Goal: Task Accomplishment & Management: Complete application form

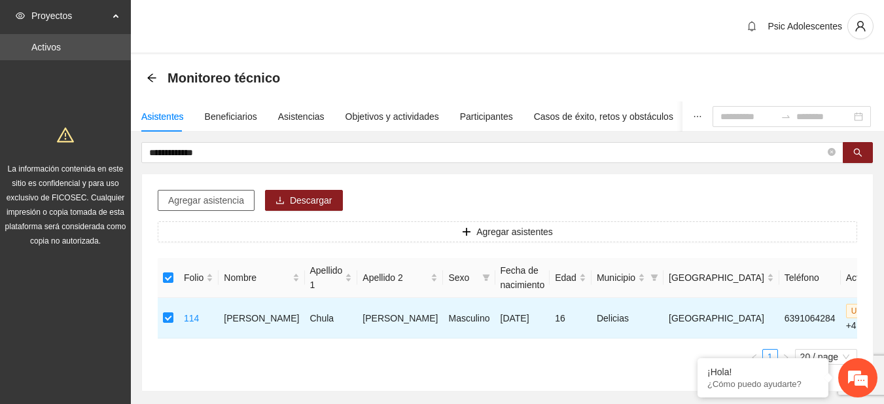
click at [214, 196] on span "Agregar asistencia" at bounding box center [206, 200] width 76 height 14
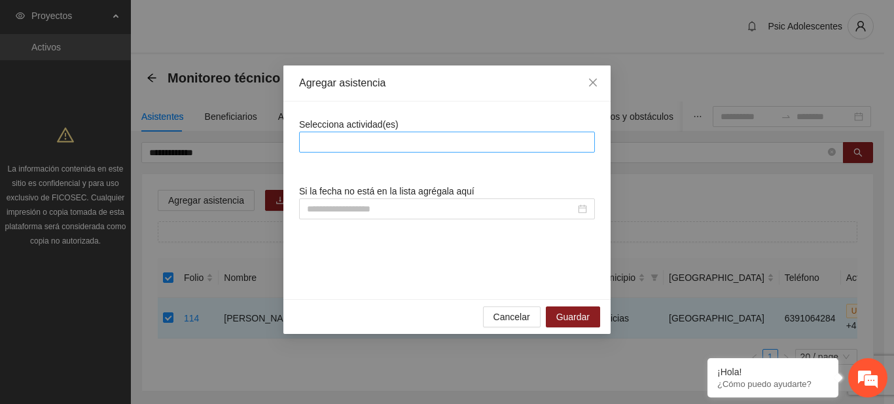
click at [410, 145] on div at bounding box center [446, 142] width 289 height 16
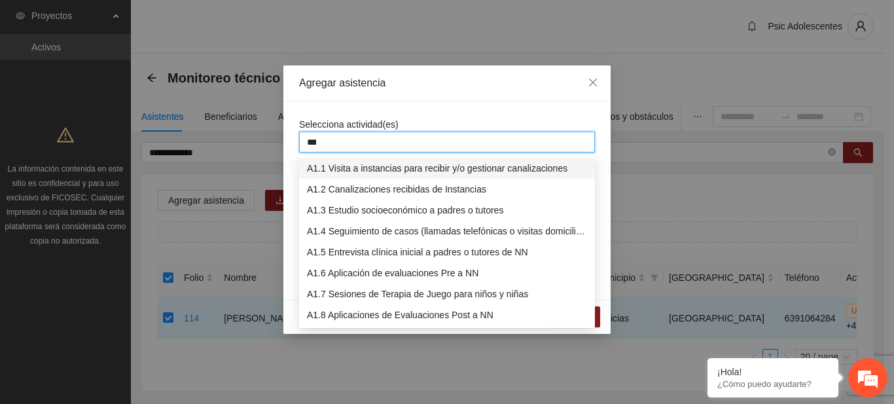
type input "****"
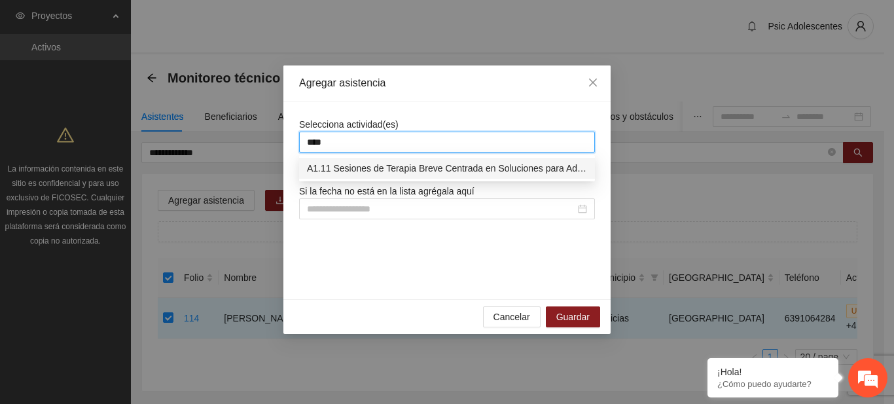
click at [378, 164] on div "A1.11 Sesiones de Terapia Breve Centrada en Soluciones para Adolescentes" at bounding box center [447, 168] width 280 height 14
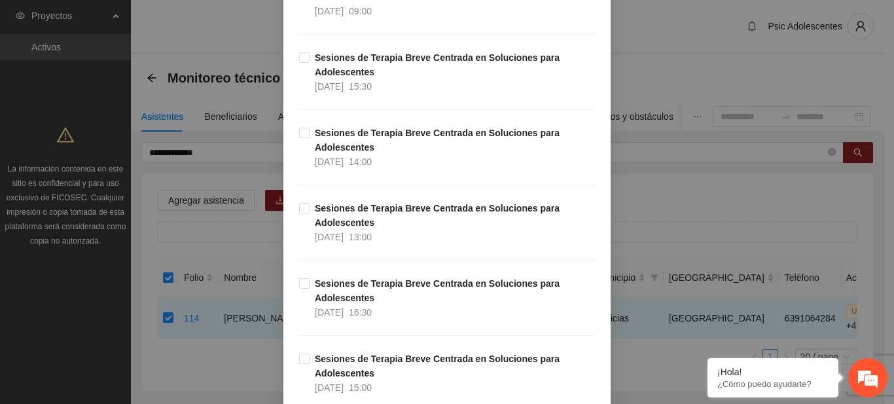
scroll to position [1021, 0]
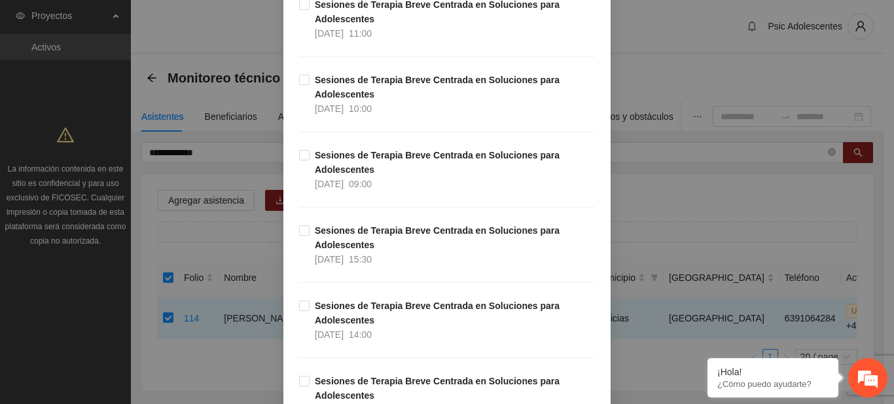
click at [696, 67] on div "Agregar asistencia Selecciona actividad(es) A1.11 Sesiones de Terapia Breve Cen…" at bounding box center [447, 202] width 894 height 404
click at [243, 37] on div "Agregar asistencia Selecciona actividad(es) A1.11 Sesiones de Terapia Breve Cen…" at bounding box center [447, 202] width 894 height 404
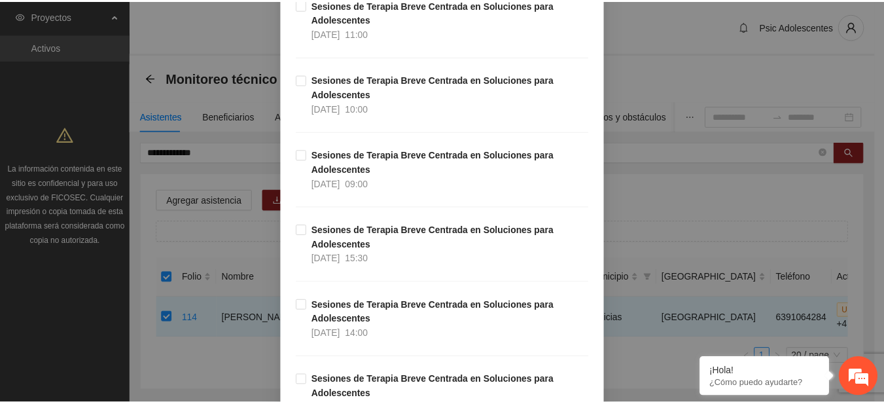
scroll to position [0, 0]
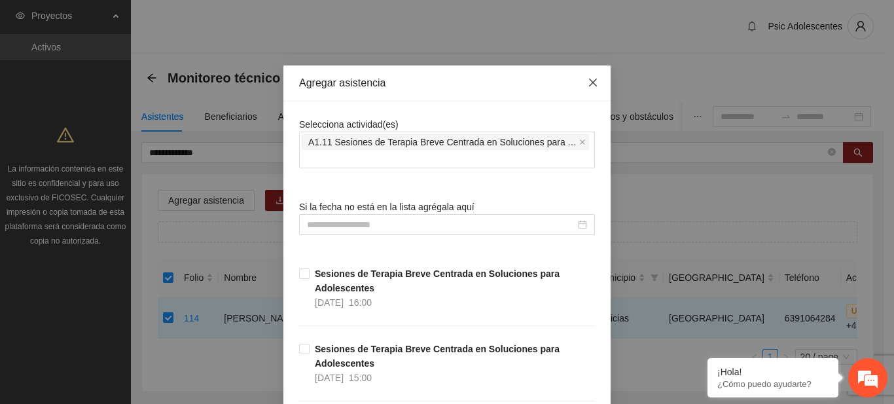
click at [588, 79] on icon "close" at bounding box center [593, 82] width 10 height 10
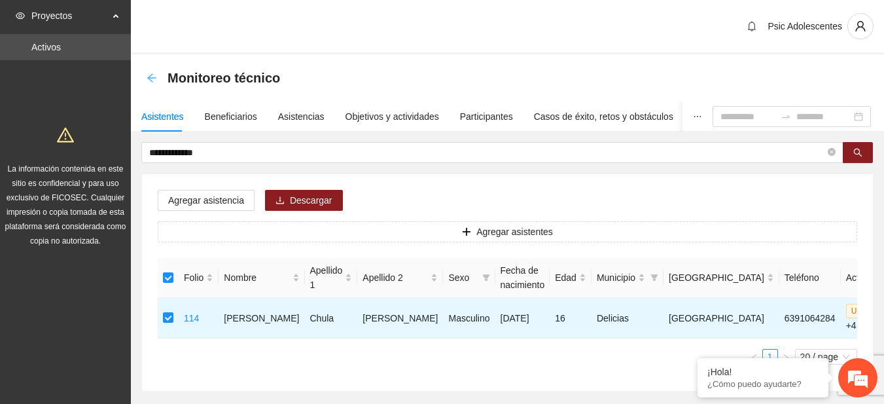
click at [152, 76] on icon "arrow-left" at bounding box center [152, 78] width 10 height 10
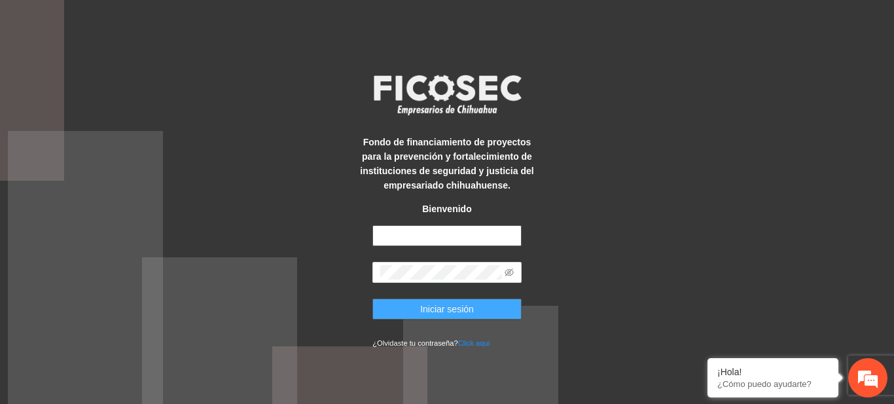
type input "**********"
click at [444, 308] on span "Iniciar sesión" at bounding box center [447, 309] width 54 height 14
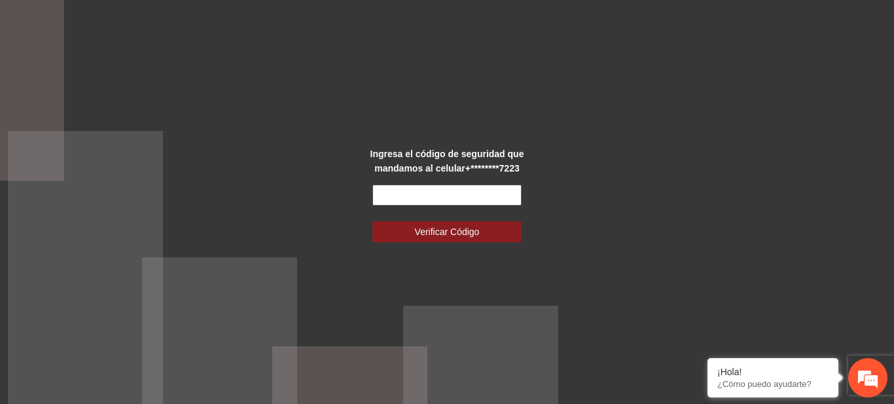
click at [436, 192] on input "text" at bounding box center [446, 195] width 149 height 21
type input "******"
click at [372, 221] on button "Verificar Código" at bounding box center [446, 231] width 149 height 21
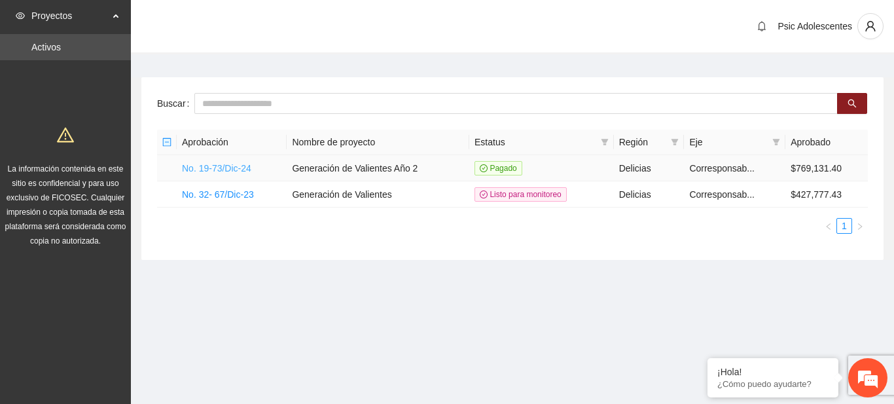
click at [248, 168] on link "No. 19-73/Dic-24" at bounding box center [216, 168] width 69 height 10
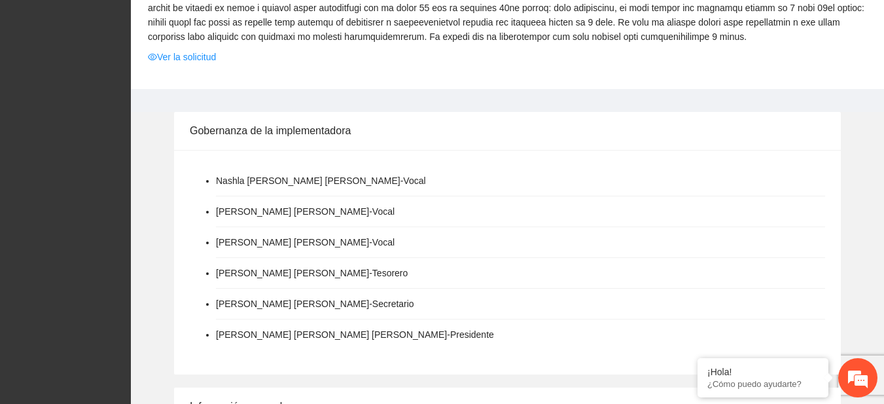
scroll to position [1065, 0]
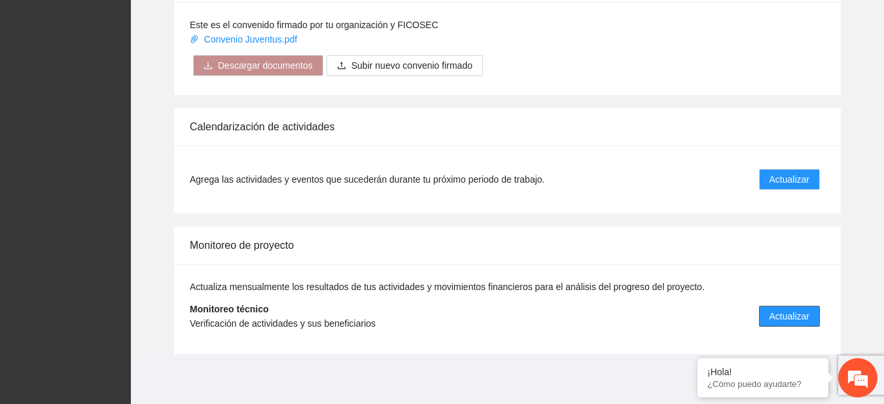
click at [782, 320] on span "Actualizar" at bounding box center [790, 316] width 40 height 14
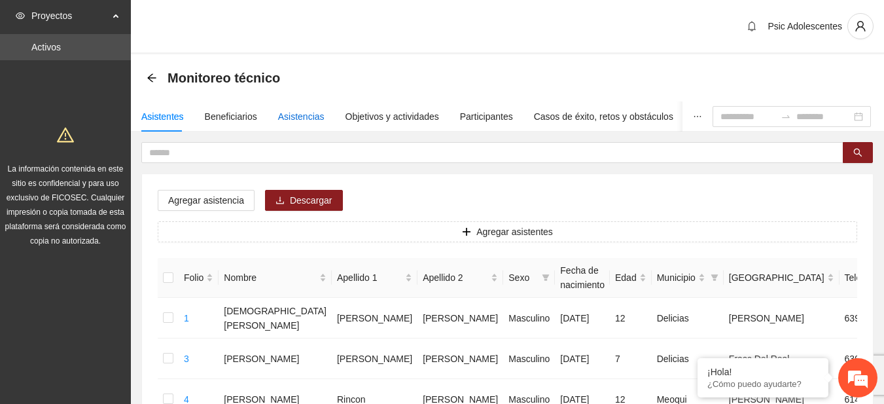
click at [292, 120] on div "Asistencias" at bounding box center [301, 116] width 46 height 14
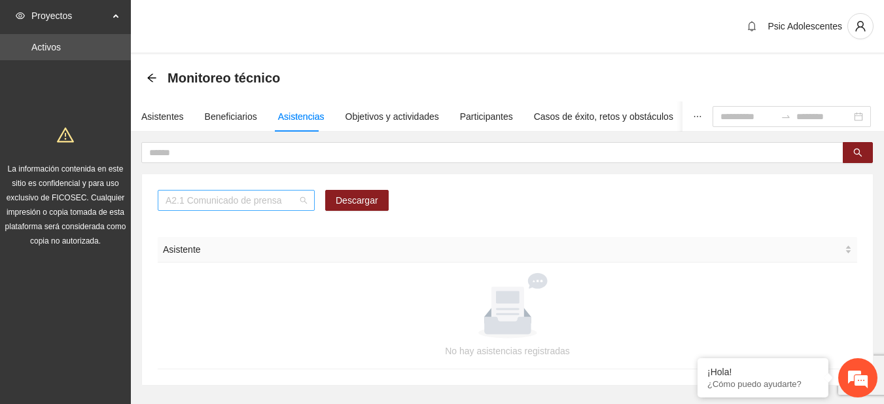
click at [300, 199] on span "A2.1 Comunicado de prensa" at bounding box center [236, 200] width 141 height 20
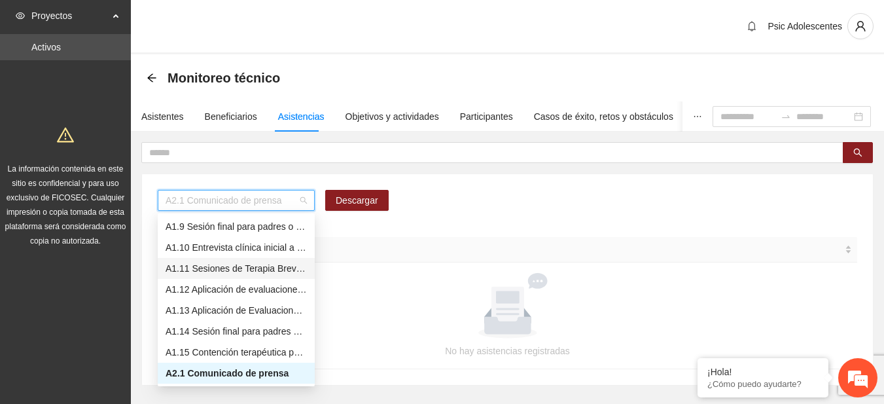
click at [217, 258] on div "A1.11 Sesiones de Terapia Breve Centrada en Soluciones para Adolescentes" at bounding box center [236, 268] width 157 height 21
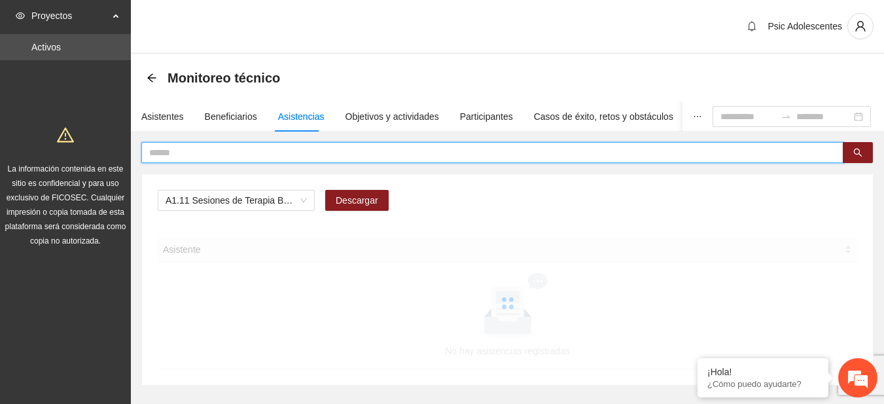
click at [249, 157] on input "text" at bounding box center [487, 152] width 676 height 14
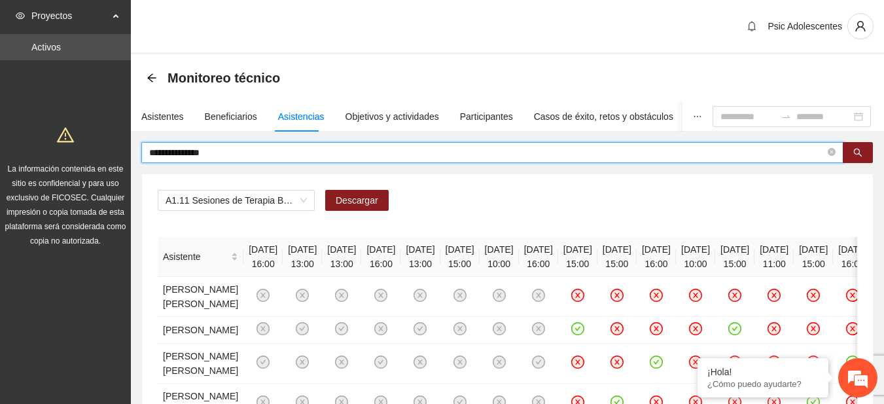
type input "**********"
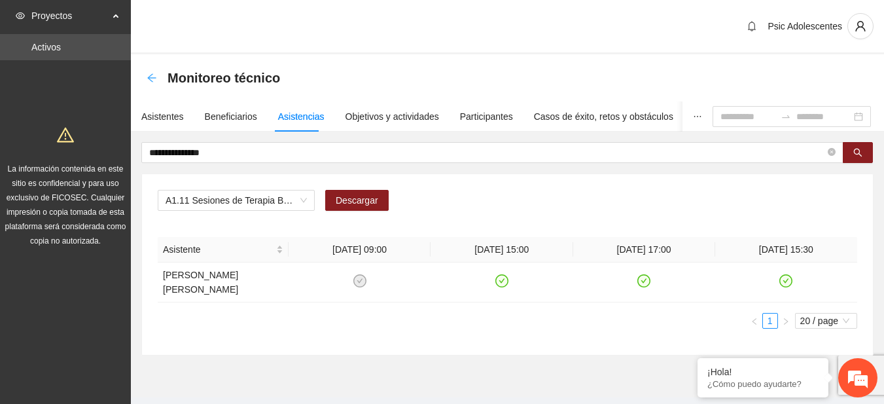
click at [152, 78] on icon "arrow-left" at bounding box center [151, 77] width 9 height 9
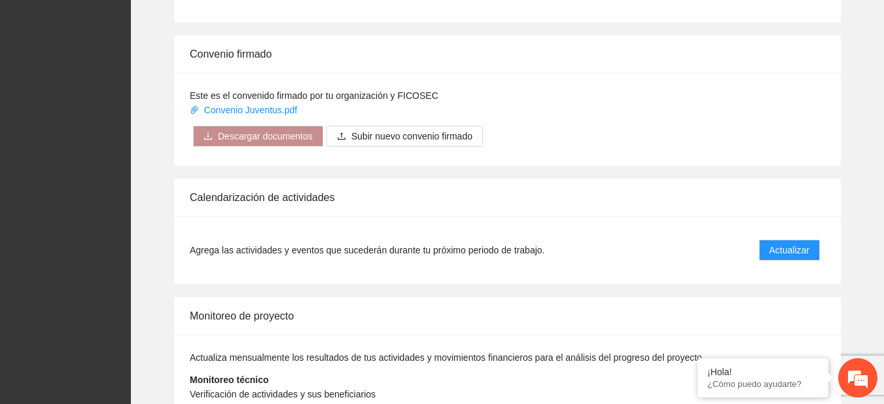
scroll to position [999, 0]
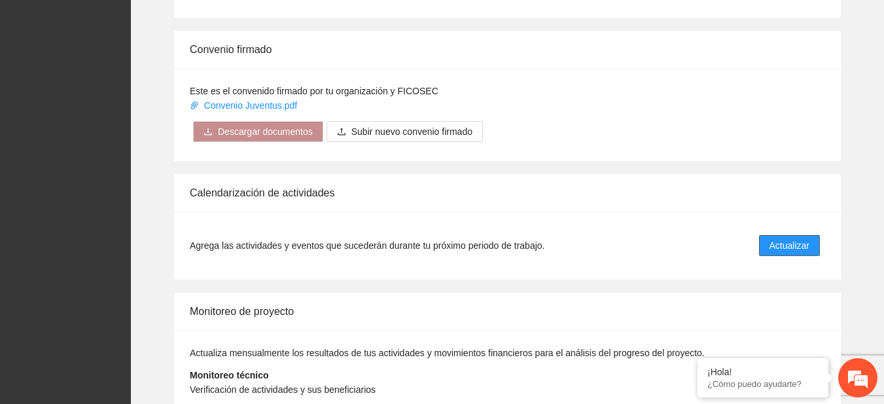
click at [780, 245] on span "Actualizar" at bounding box center [790, 245] width 40 height 14
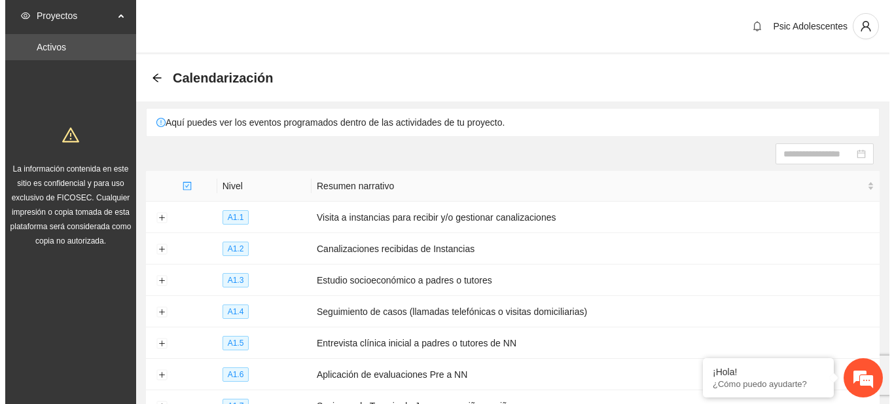
scroll to position [211, 0]
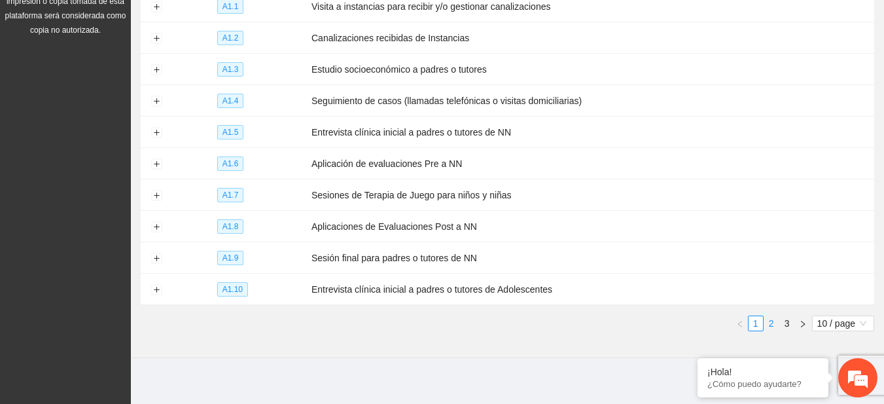
click at [771, 316] on link "2" at bounding box center [771, 323] width 14 height 14
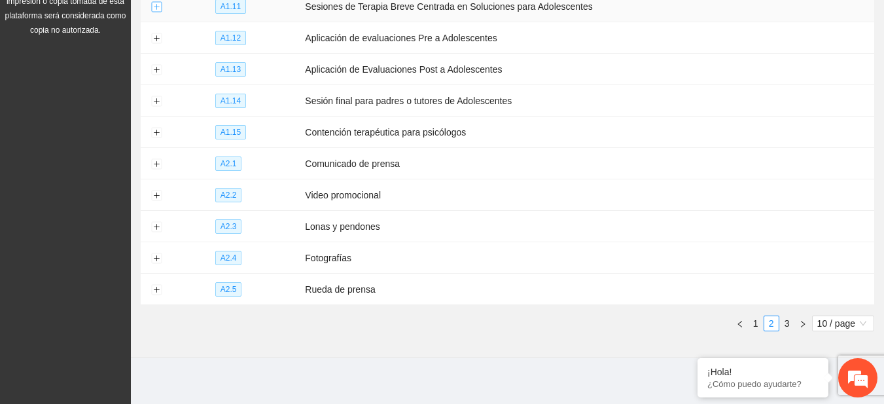
click at [154, 6] on button "Expand row" at bounding box center [156, 7] width 10 height 10
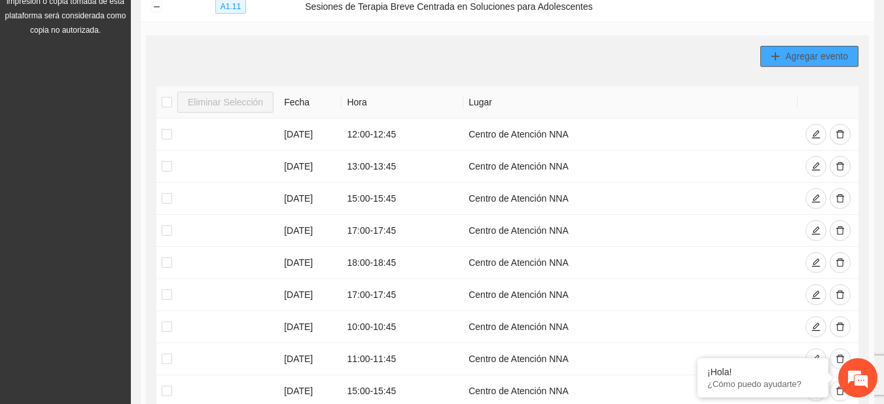
click at [786, 53] on span "Agregar evento" at bounding box center [816, 56] width 63 height 14
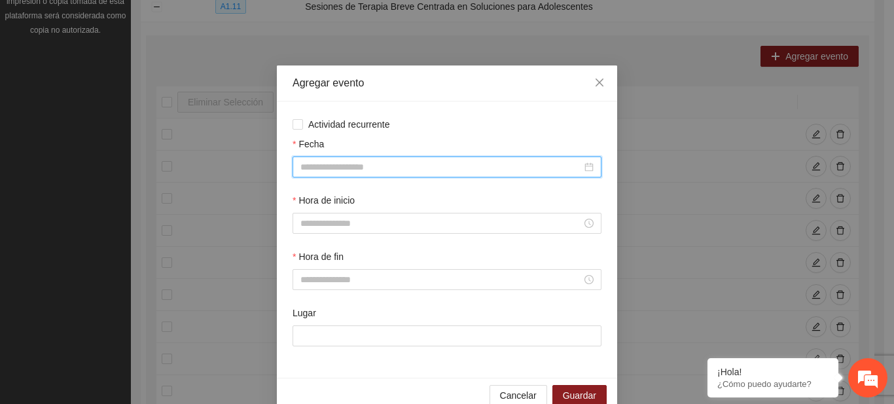
click at [329, 166] on input "Fecha" at bounding box center [440, 167] width 281 height 14
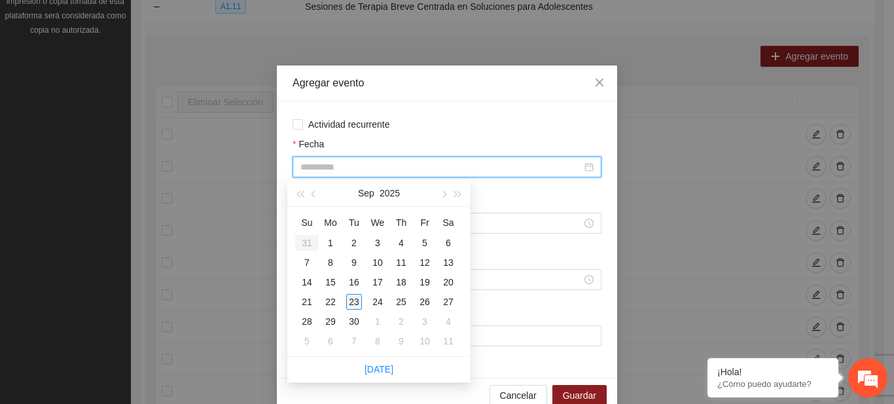
click at [358, 300] on div "23" at bounding box center [354, 302] width 16 height 16
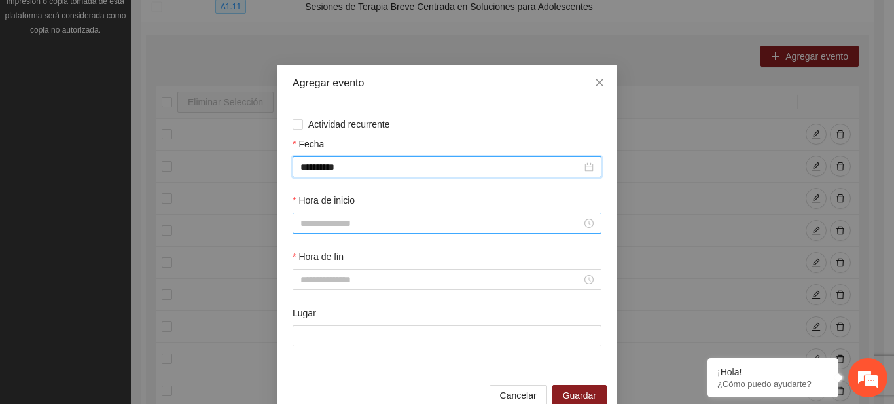
type input "**********"
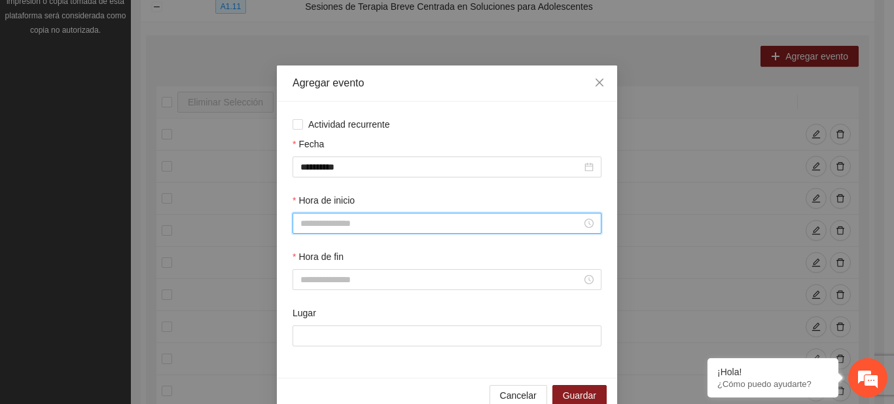
click at [349, 229] on input "Hora de inicio" at bounding box center [440, 223] width 281 height 14
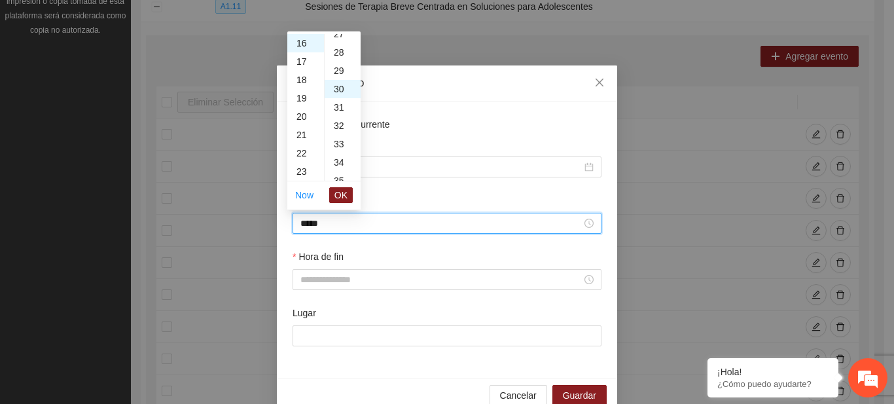
scroll to position [550, 0]
click at [336, 190] on span "OK" at bounding box center [340, 195] width 13 height 14
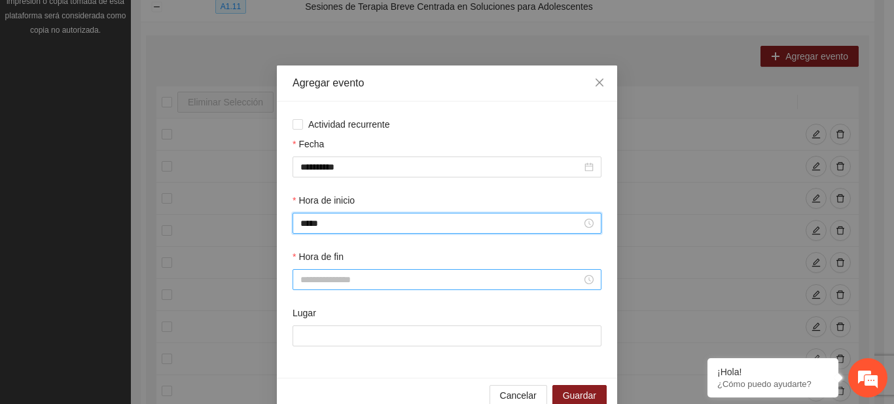
type input "*****"
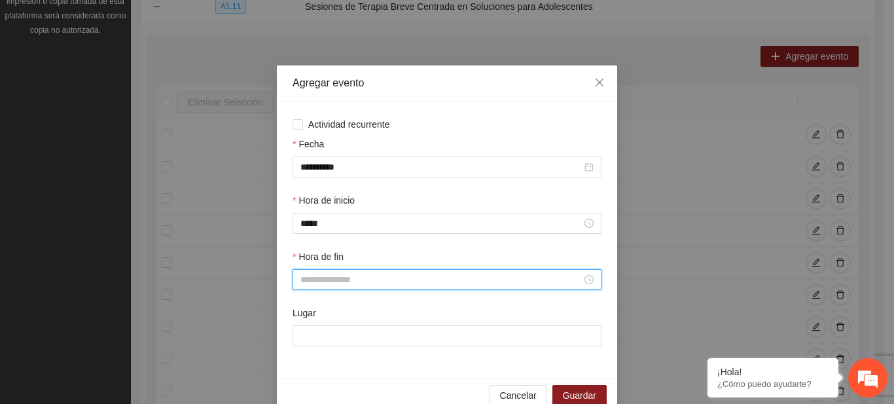
click at [334, 280] on input "Hora de fin" at bounding box center [440, 279] width 281 height 14
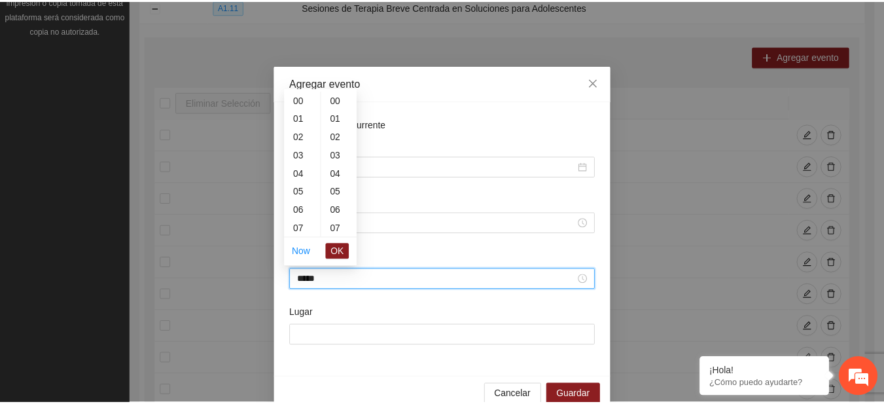
scroll to position [275, 0]
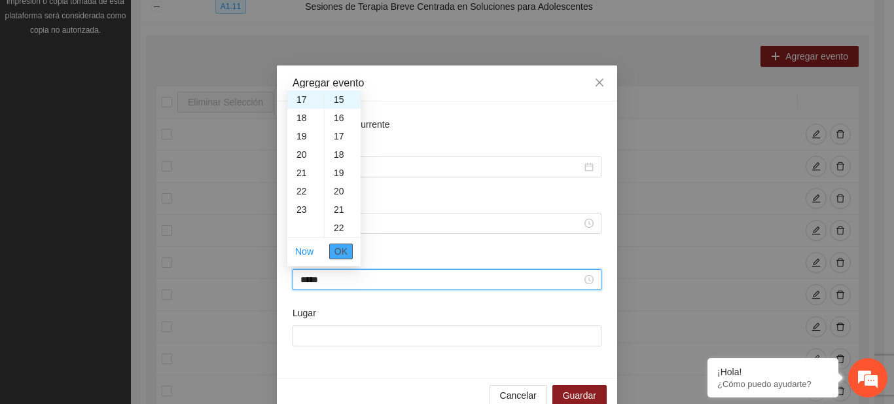
click at [346, 255] on span "OK" at bounding box center [340, 251] width 13 height 14
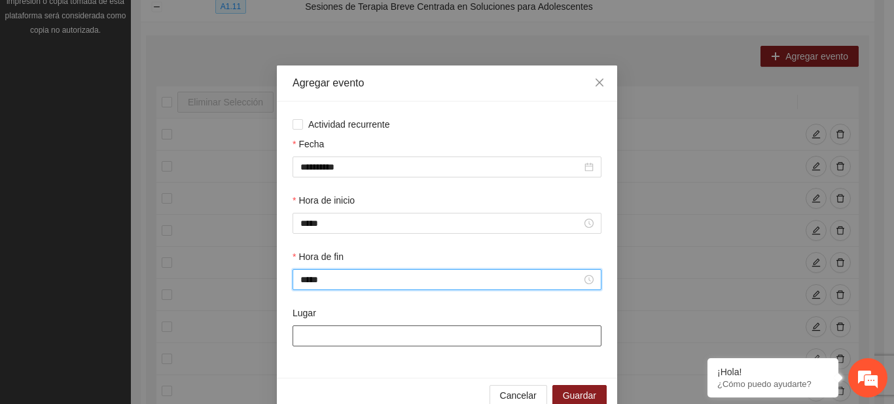
type input "*****"
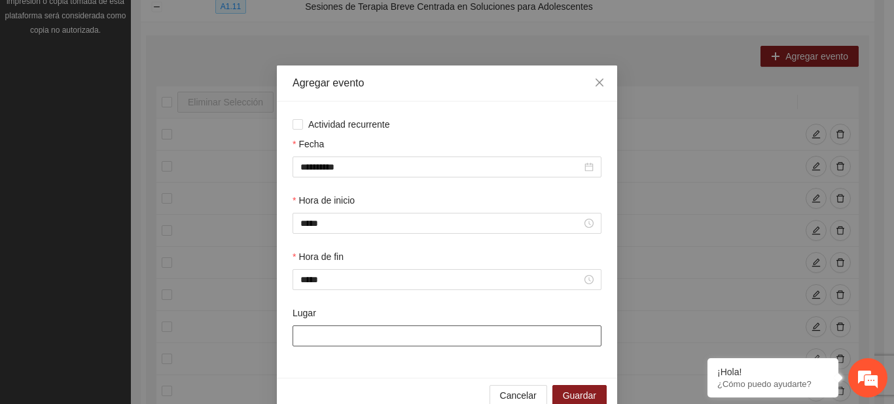
click at [327, 337] on input "Lugar" at bounding box center [447, 335] width 309 height 21
type input "**********"
click at [563, 387] on button "Guardar" at bounding box center [579, 395] width 54 height 21
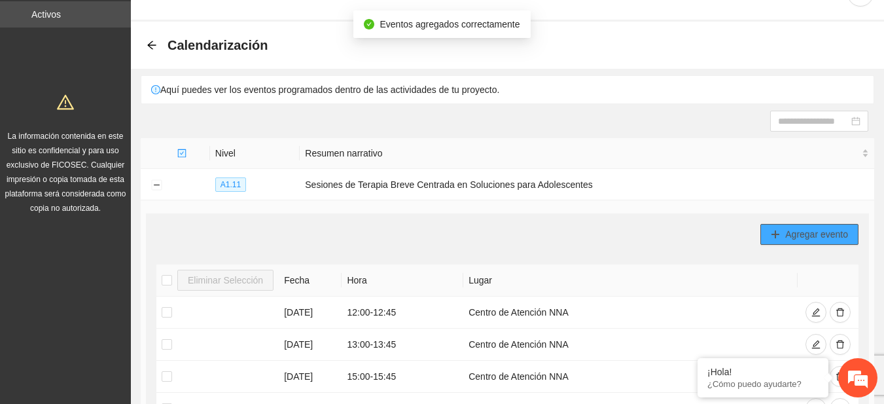
scroll to position [20, 0]
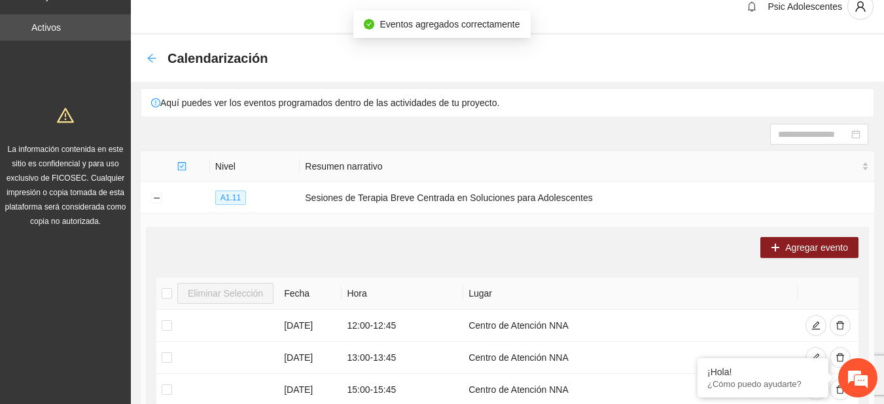
click at [149, 59] on icon "arrow-left" at bounding box center [151, 58] width 9 height 9
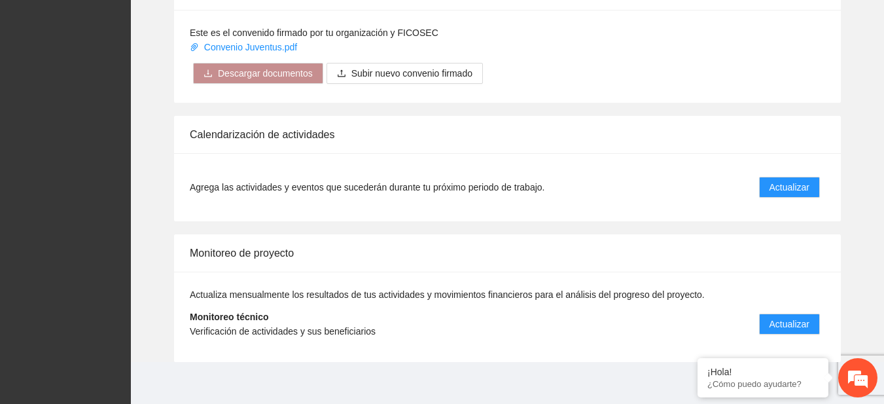
scroll to position [1065, 0]
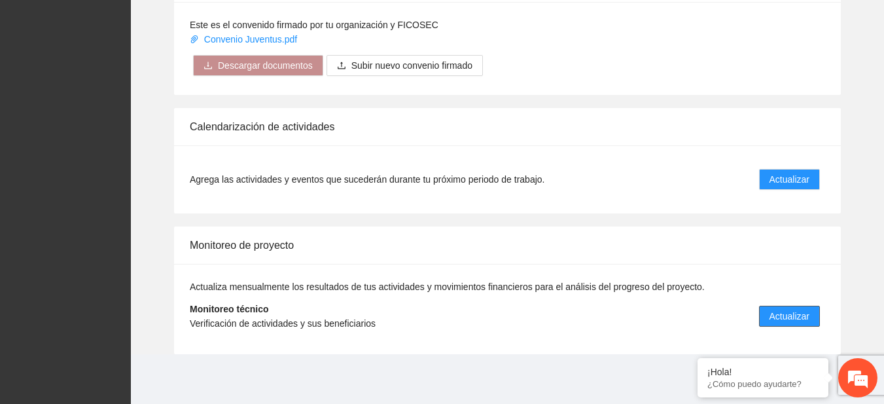
click at [808, 310] on span "Actualizar" at bounding box center [790, 316] width 40 height 14
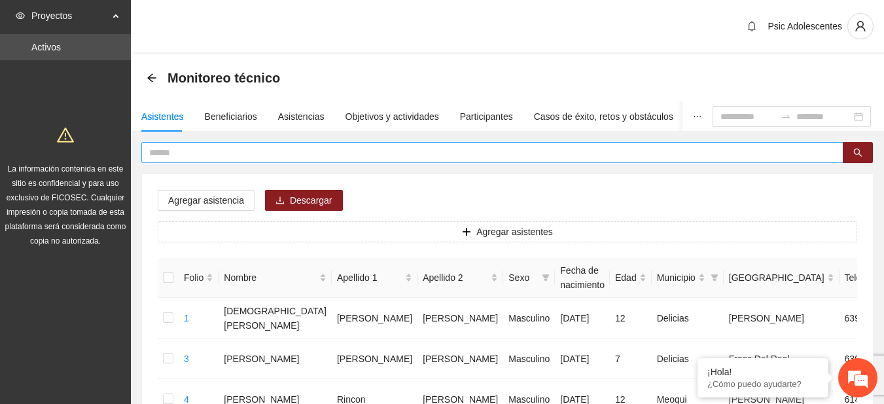
click at [383, 150] on input "text" at bounding box center [487, 152] width 676 height 14
type input "**********"
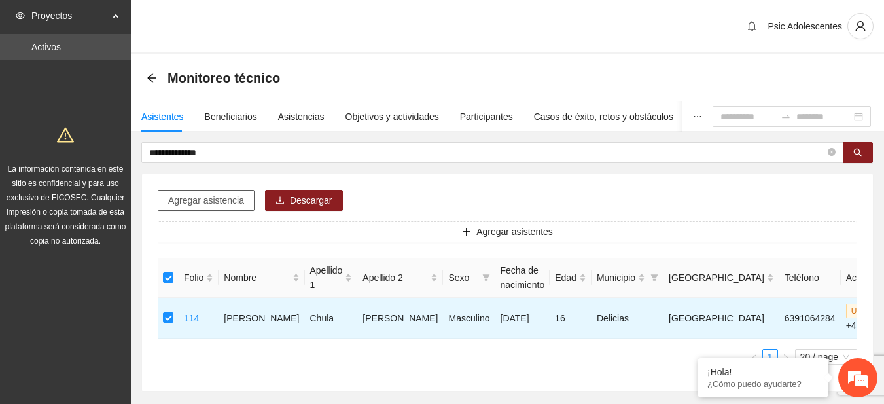
click at [236, 205] on span "Agregar asistencia" at bounding box center [206, 200] width 76 height 14
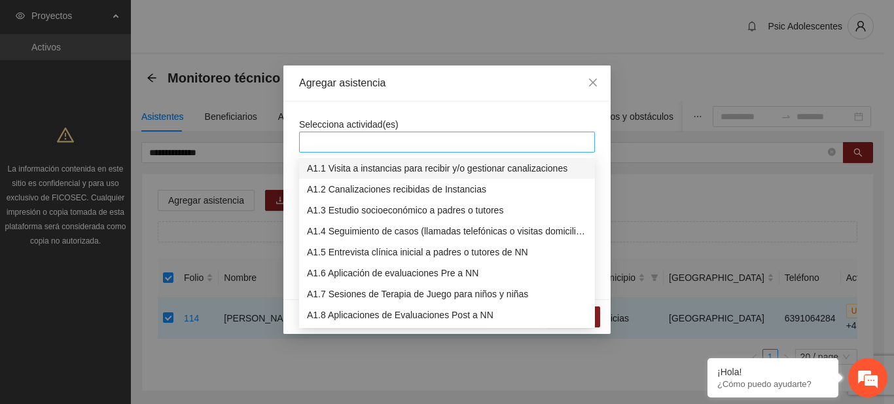
click at [429, 143] on div at bounding box center [446, 142] width 289 height 16
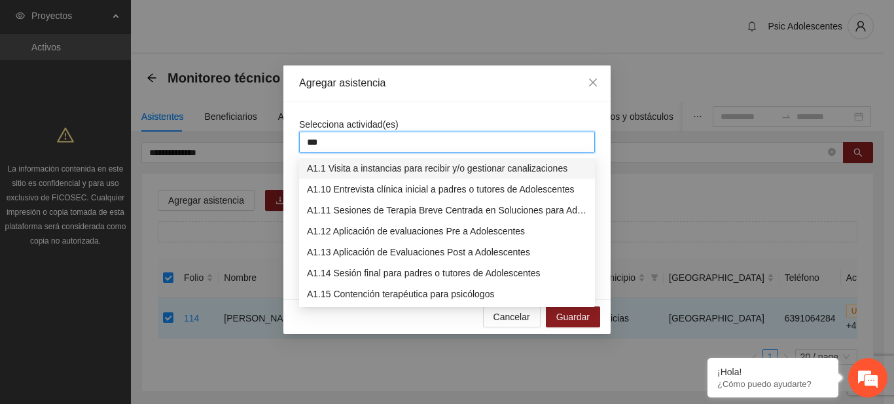
type input "****"
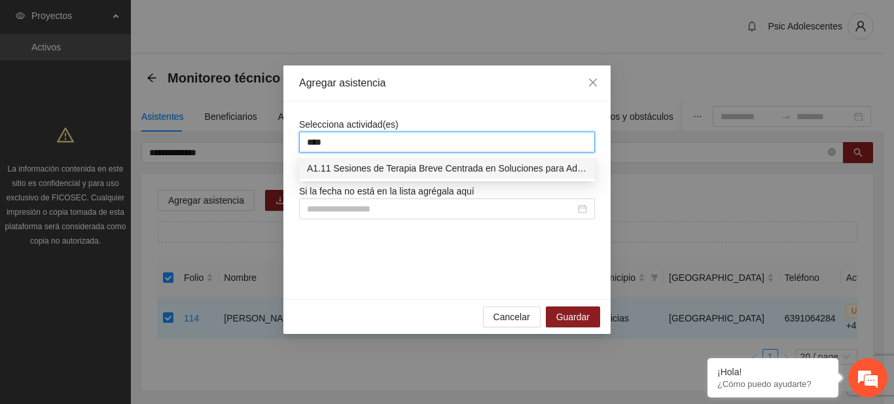
click at [425, 162] on div "A1.11 Sesiones de Terapia Breve Centrada en Soluciones para Adolescentes" at bounding box center [447, 168] width 280 height 14
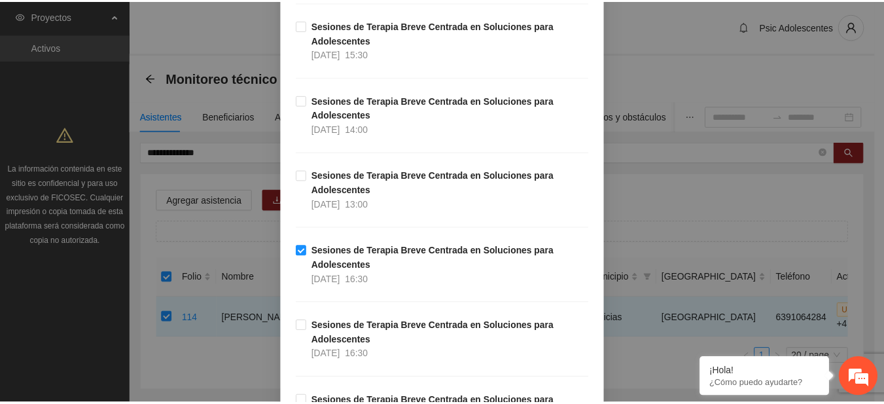
scroll to position [16290, 0]
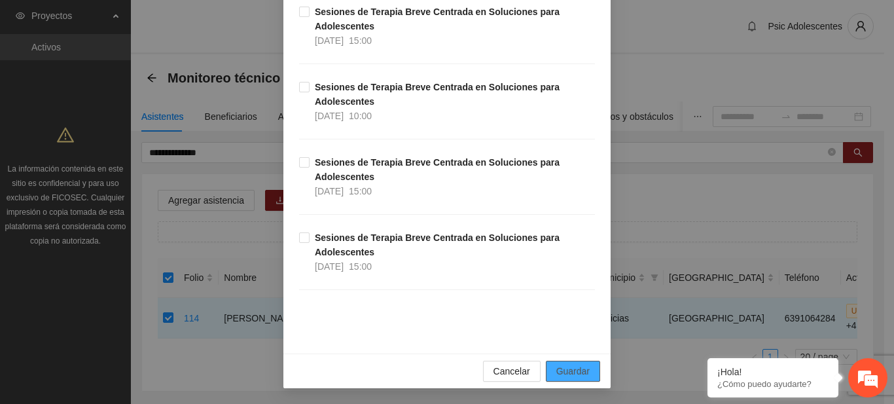
click at [548, 368] on button "Guardar" at bounding box center [573, 371] width 54 height 21
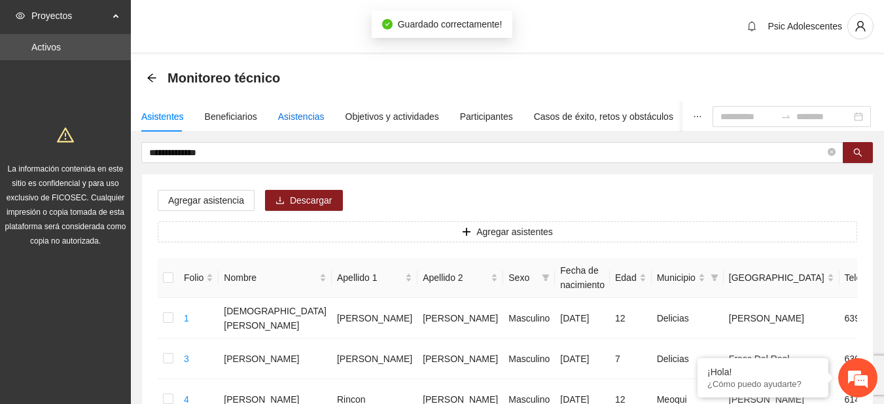
click at [294, 115] on div "Asistencias" at bounding box center [301, 116] width 46 height 14
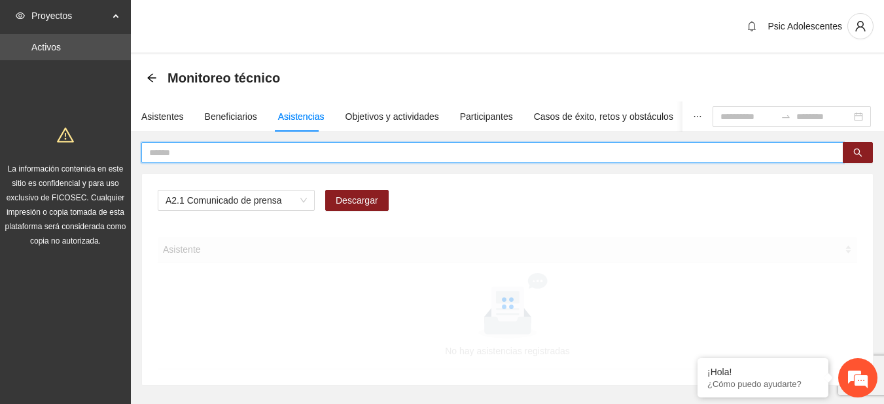
click at [199, 152] on input "text" at bounding box center [487, 152] width 676 height 14
type input "**********"
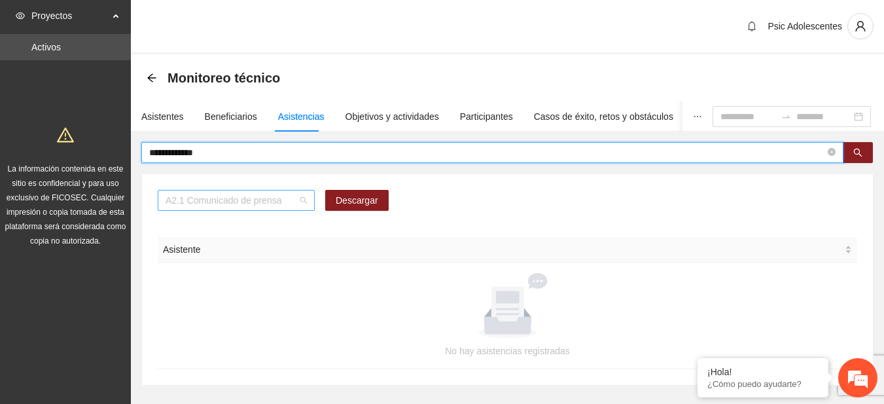
click at [300, 202] on span "A2.1 Comunicado de prensa" at bounding box center [236, 200] width 141 height 20
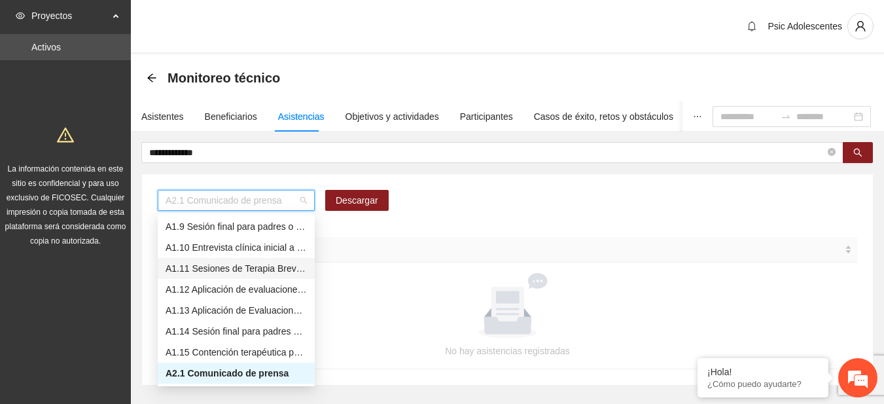
click at [207, 265] on div "A1.11 Sesiones de Terapia Breve Centrada en Soluciones para Adolescentes" at bounding box center [236, 268] width 141 height 14
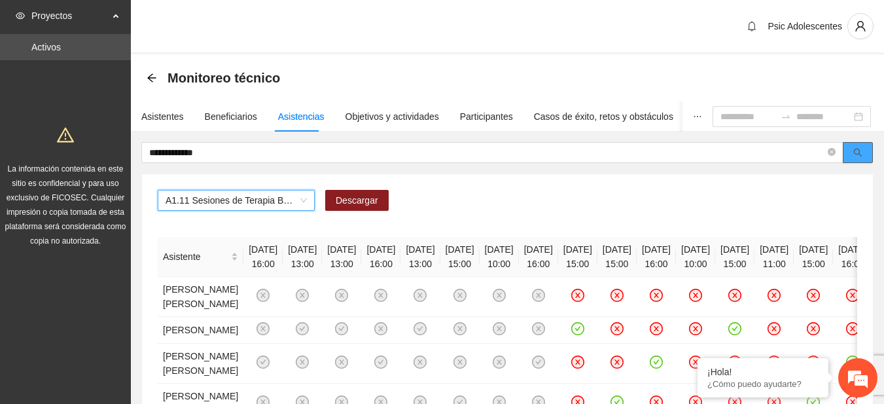
click at [870, 155] on button "button" at bounding box center [858, 152] width 30 height 21
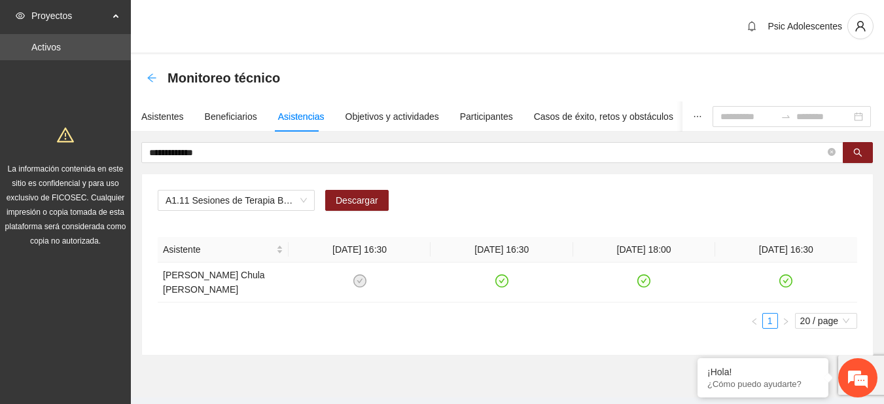
click at [154, 79] on icon "arrow-left" at bounding box center [152, 78] width 10 height 10
